Goal: Complete application form

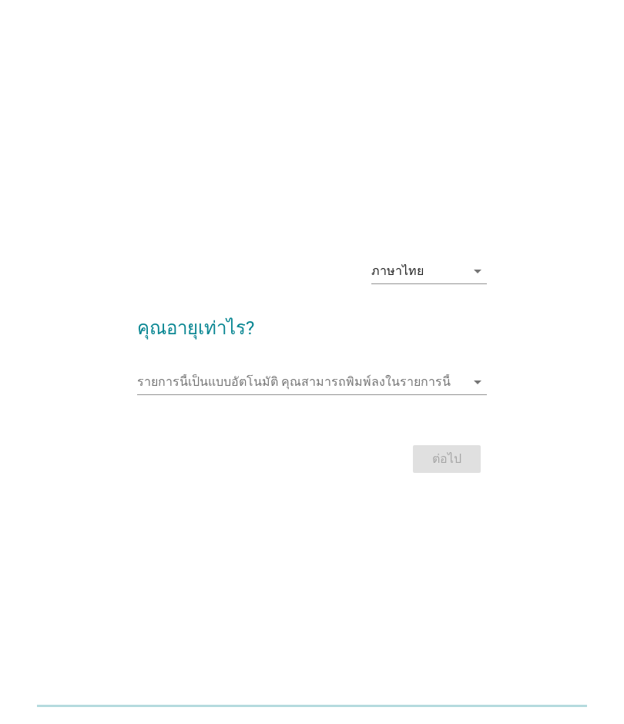
click at [163, 394] on div "รายการนี้เป็นแบบอัตโนมัติ [PERSON_NAME]พิมพ์ลงในรายการนี้ arrow_drop_down" at bounding box center [312, 390] width 351 height 40
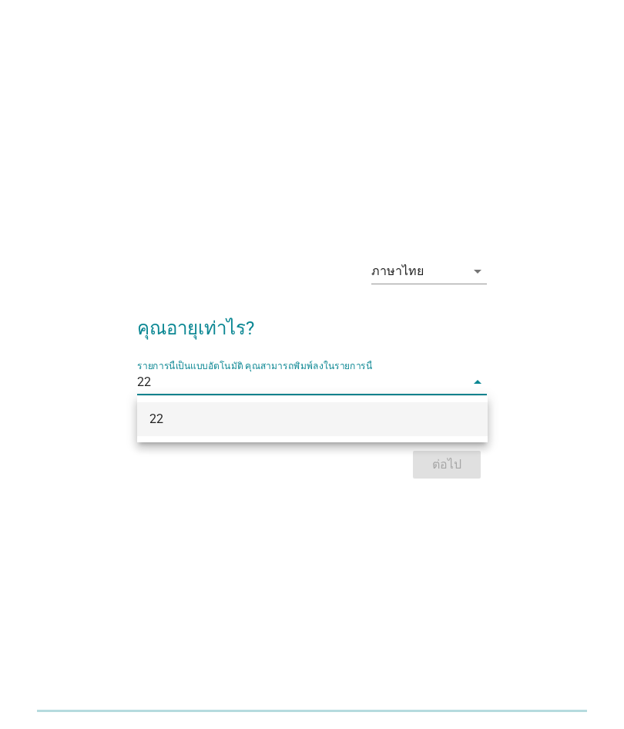
type input "22"
click at [481, 273] on icon "arrow_drop_down" at bounding box center [477, 271] width 18 height 18
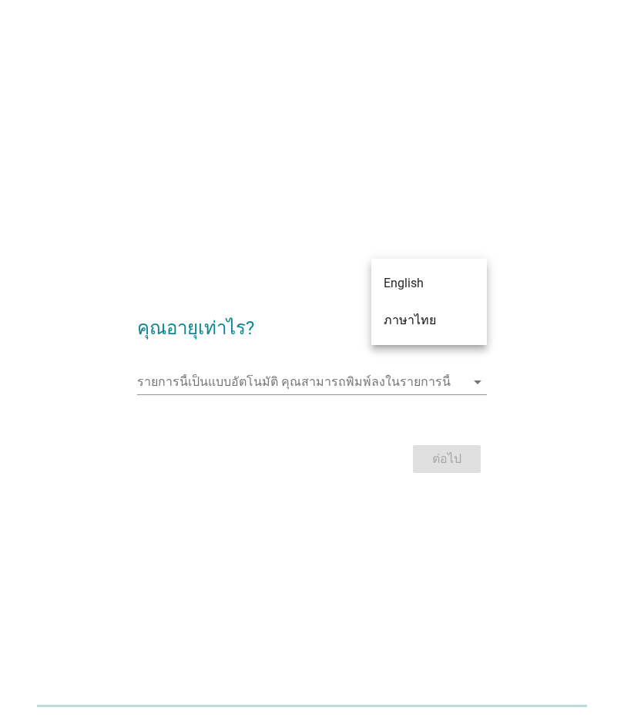
click at [439, 319] on div "ภาษาไทย" at bounding box center [429, 320] width 91 height 18
click at [399, 376] on input "รายการนี้เป็นแบบอัตโนมัติ คุณสามารถพิมพ์ลงในรายการนี้" at bounding box center [301, 382] width 329 height 25
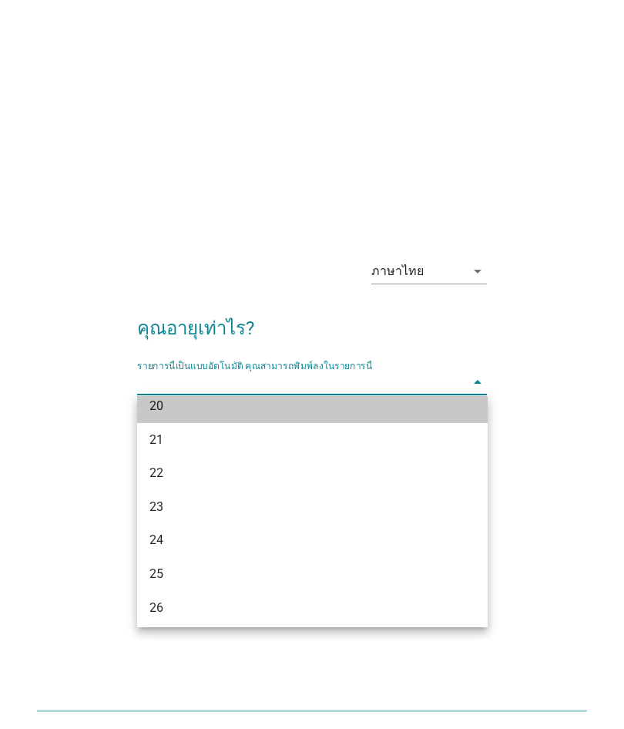
scroll to position [84, 0]
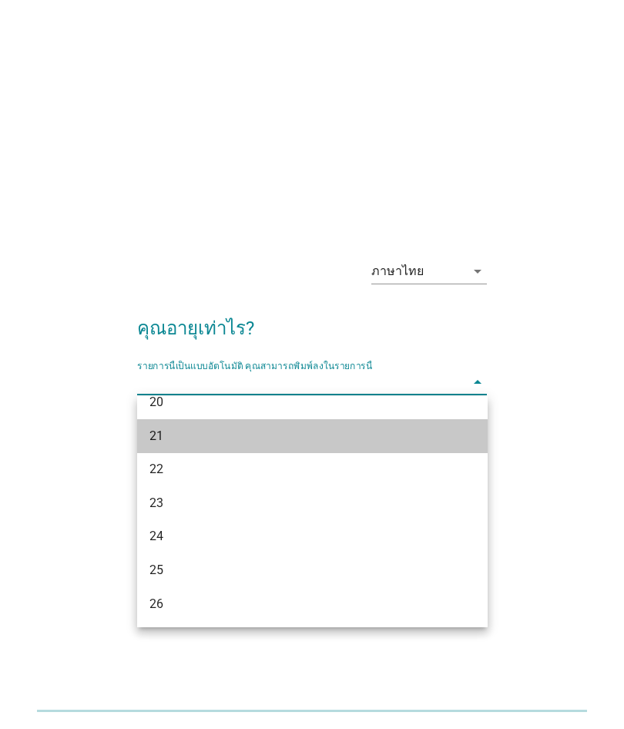
click at [156, 436] on div "21" at bounding box center [298, 436] width 299 height 18
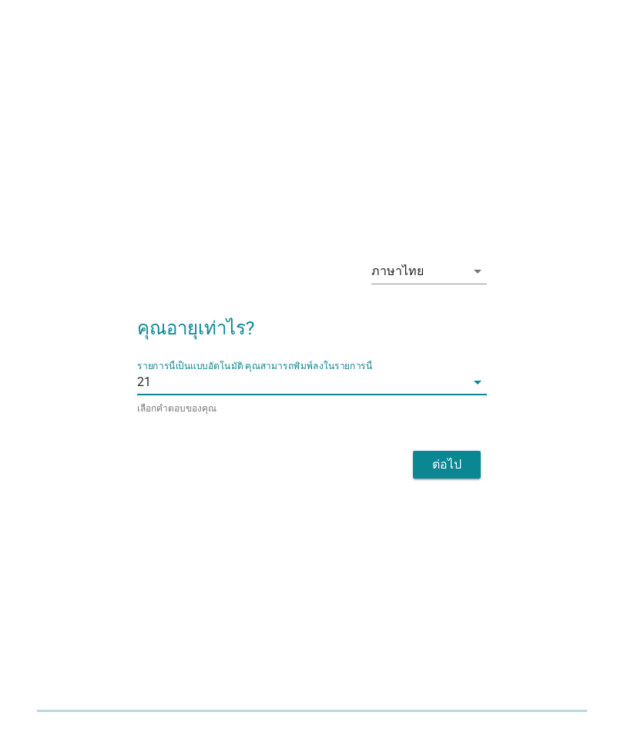
click at [453, 381] on input "รายการนี้เป็นแบบอัตโนมัติ คุณสามารถพิมพ์ลงในรายการนี้" at bounding box center [308, 382] width 315 height 25
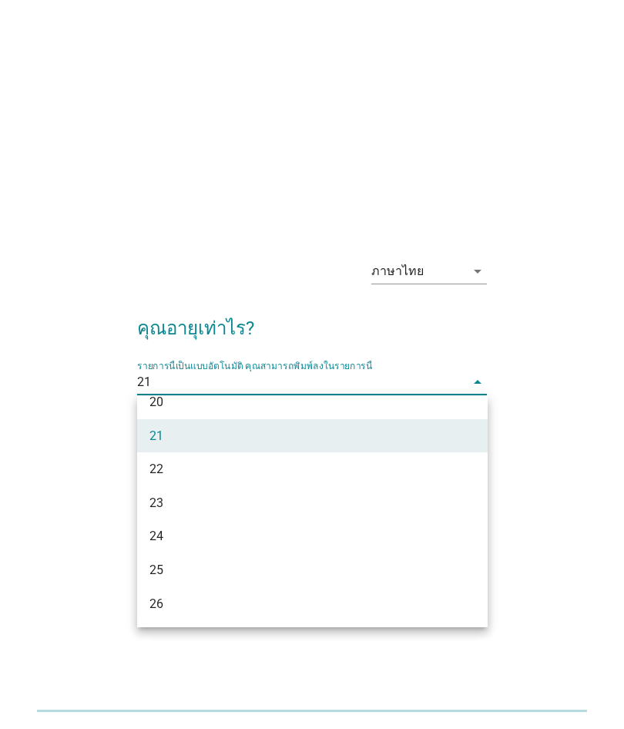
scroll to position [95, 0]
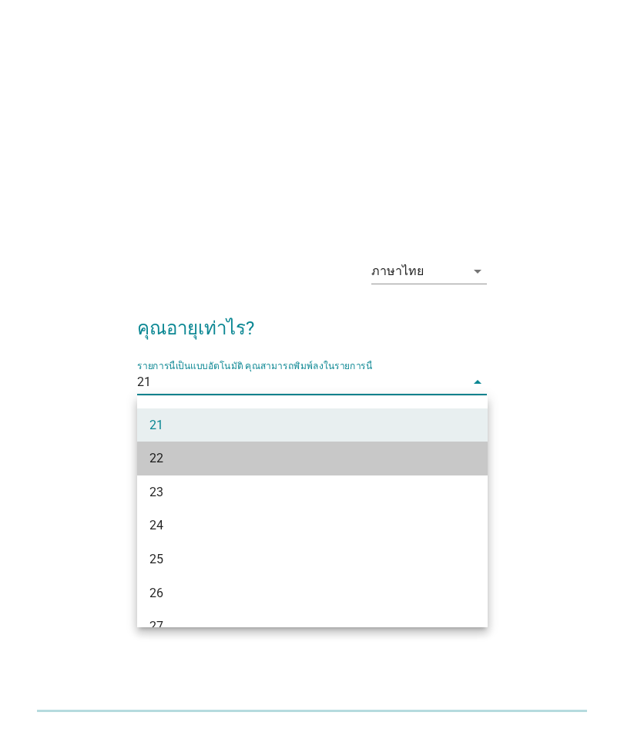
click at [159, 444] on div "22" at bounding box center [312, 458] width 351 height 34
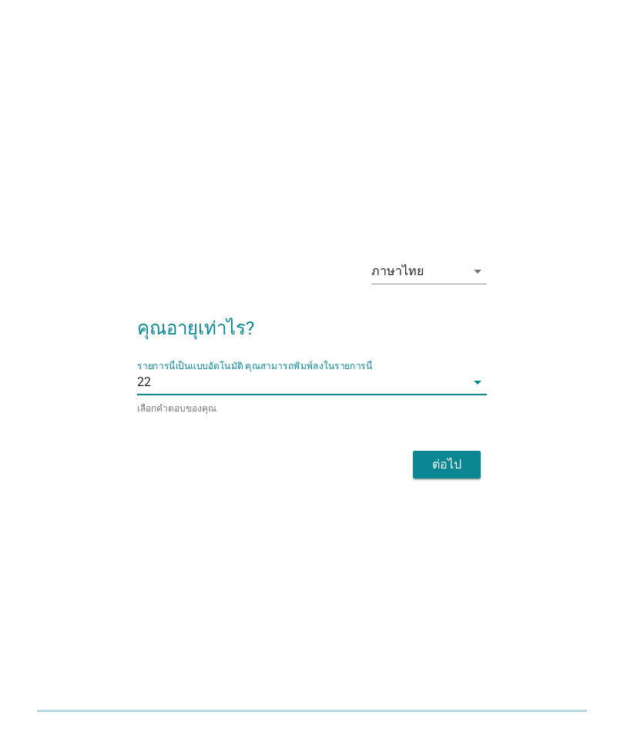
click at [454, 463] on div "ต่อไป" at bounding box center [446, 464] width 43 height 18
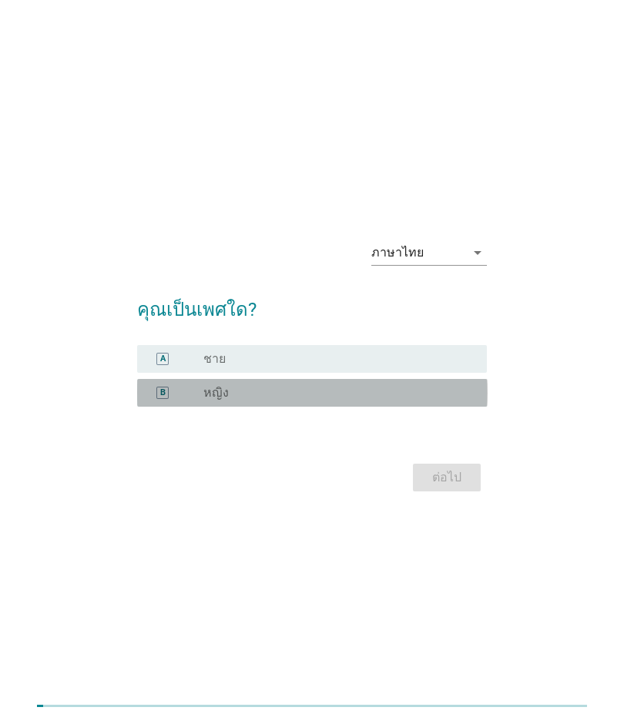
click at [399, 392] on div "radio_button_unchecked หญิง" at bounding box center [332, 392] width 259 height 15
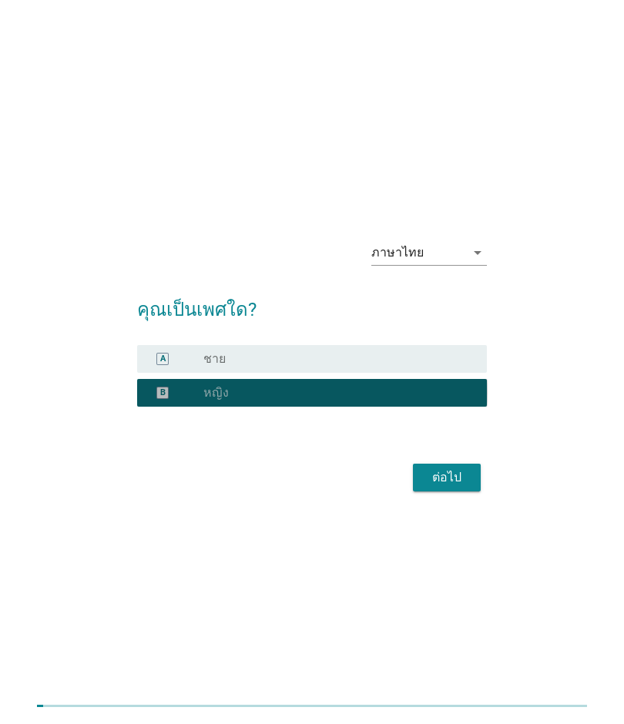
click at [457, 464] on button "ต่อไป" at bounding box center [447, 478] width 68 height 28
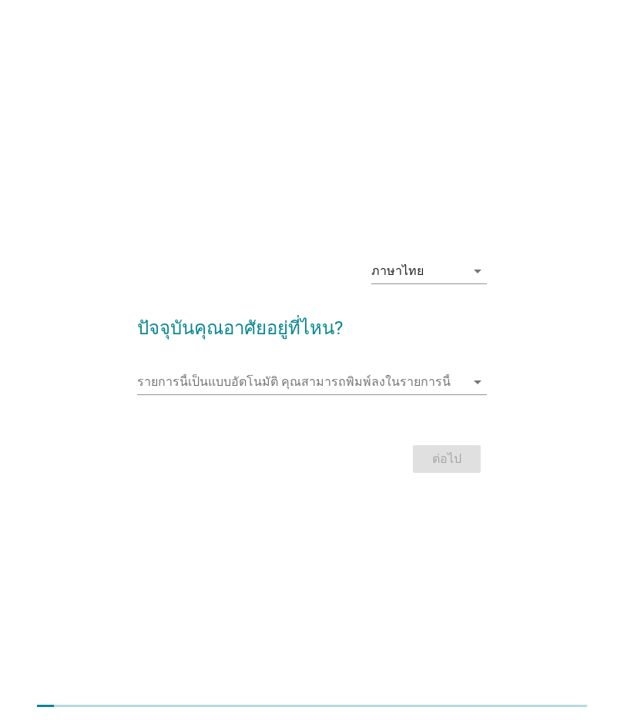
click at [465, 377] on input "รายการนี้เป็นแบบอัตโนมัติ คุณสามารถพิมพ์ลงในรายการนี้" at bounding box center [301, 382] width 329 height 25
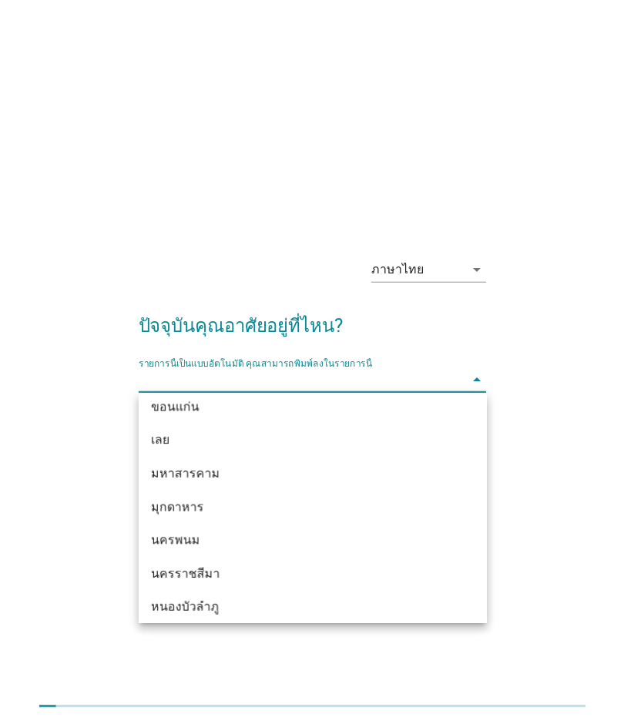
scroll to position [188, 0]
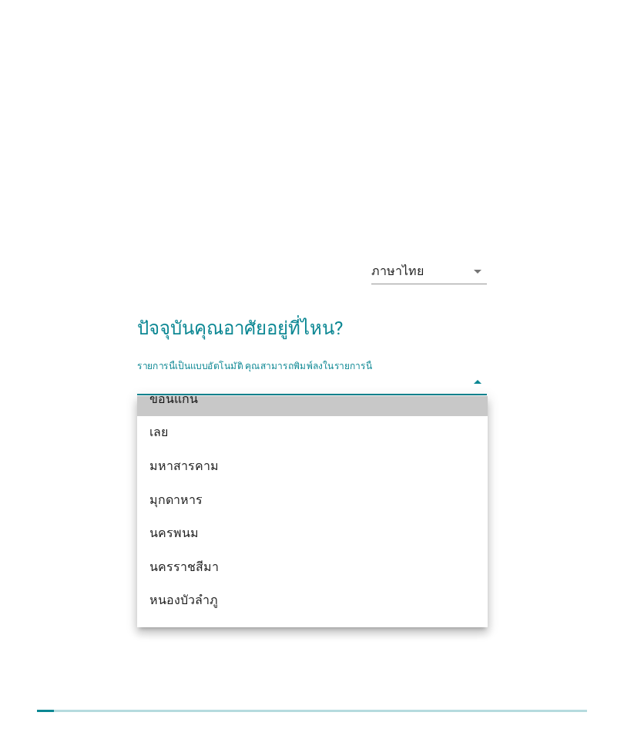
click at [332, 408] on div "ขอนแก่น" at bounding box center [312, 399] width 351 height 34
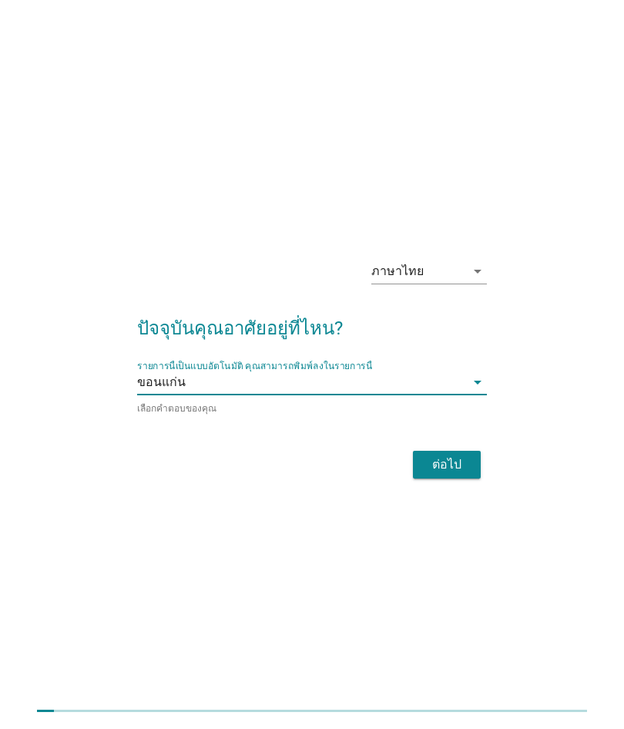
click at [464, 460] on div "ต่อไป" at bounding box center [446, 464] width 43 height 18
